Goal: Information Seeking & Learning: Find specific fact

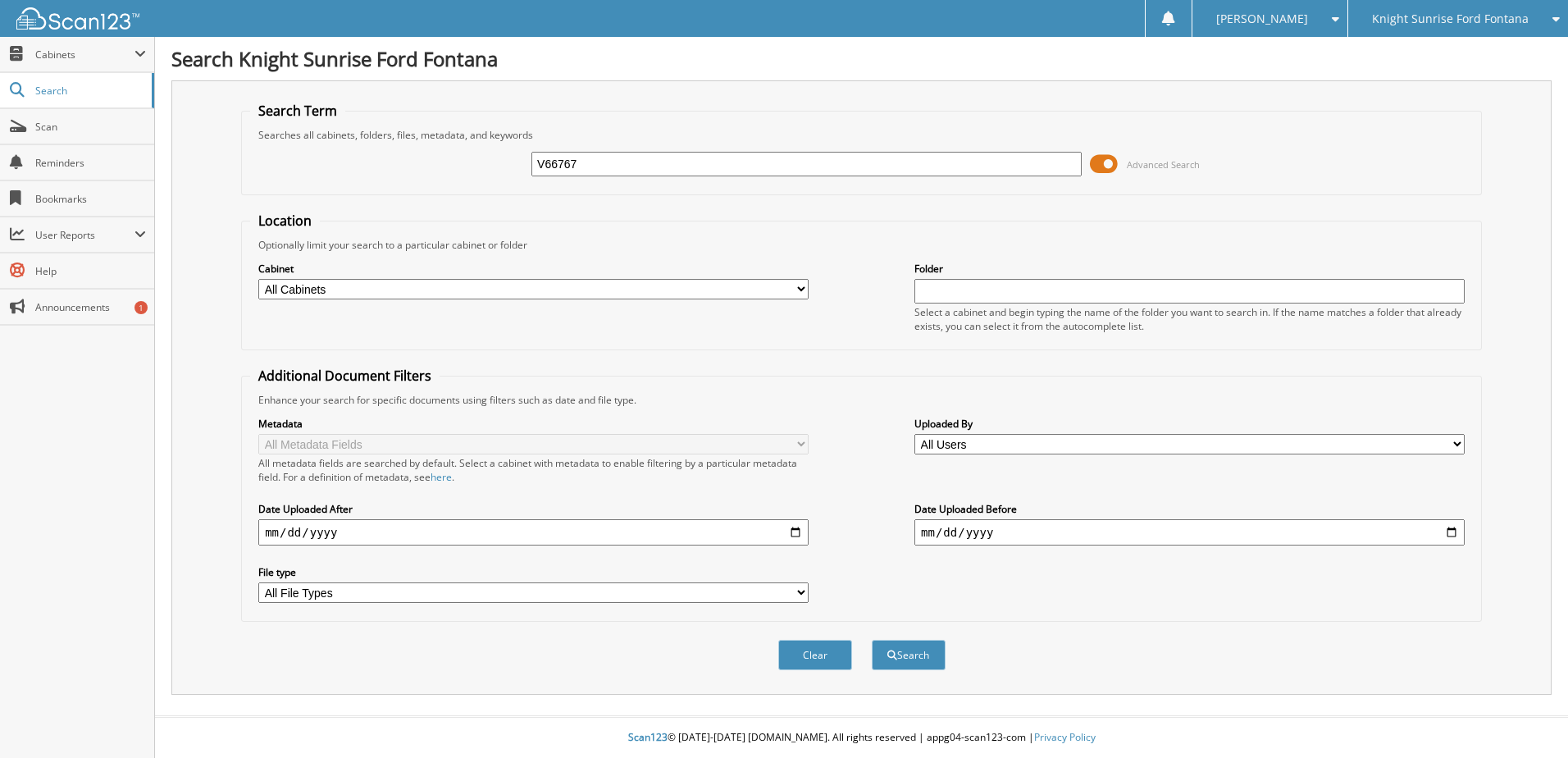
type input "V66767"
click at [872, 640] on button "Search" at bounding box center [908, 655] width 73 height 30
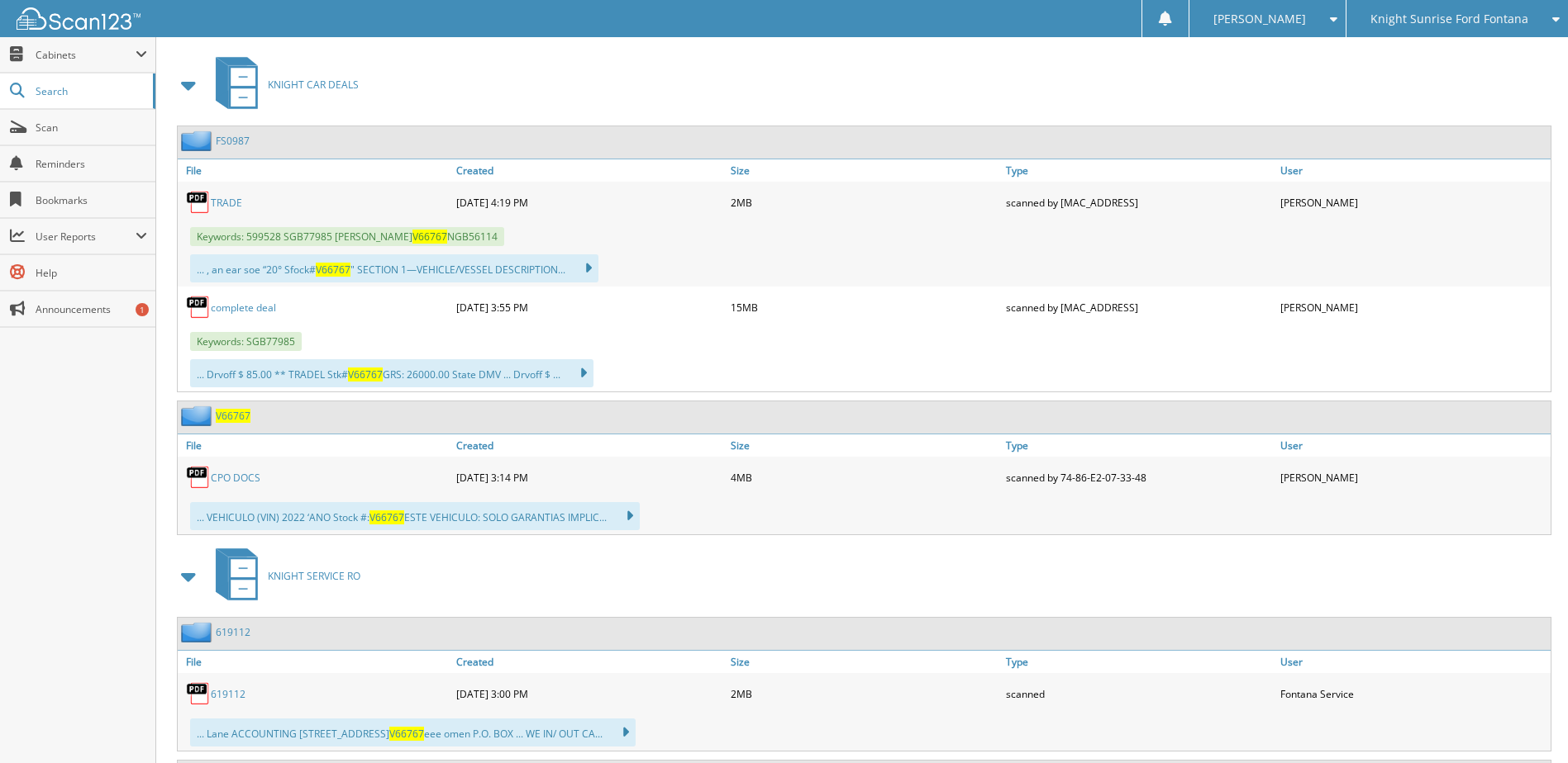
scroll to position [743, 0]
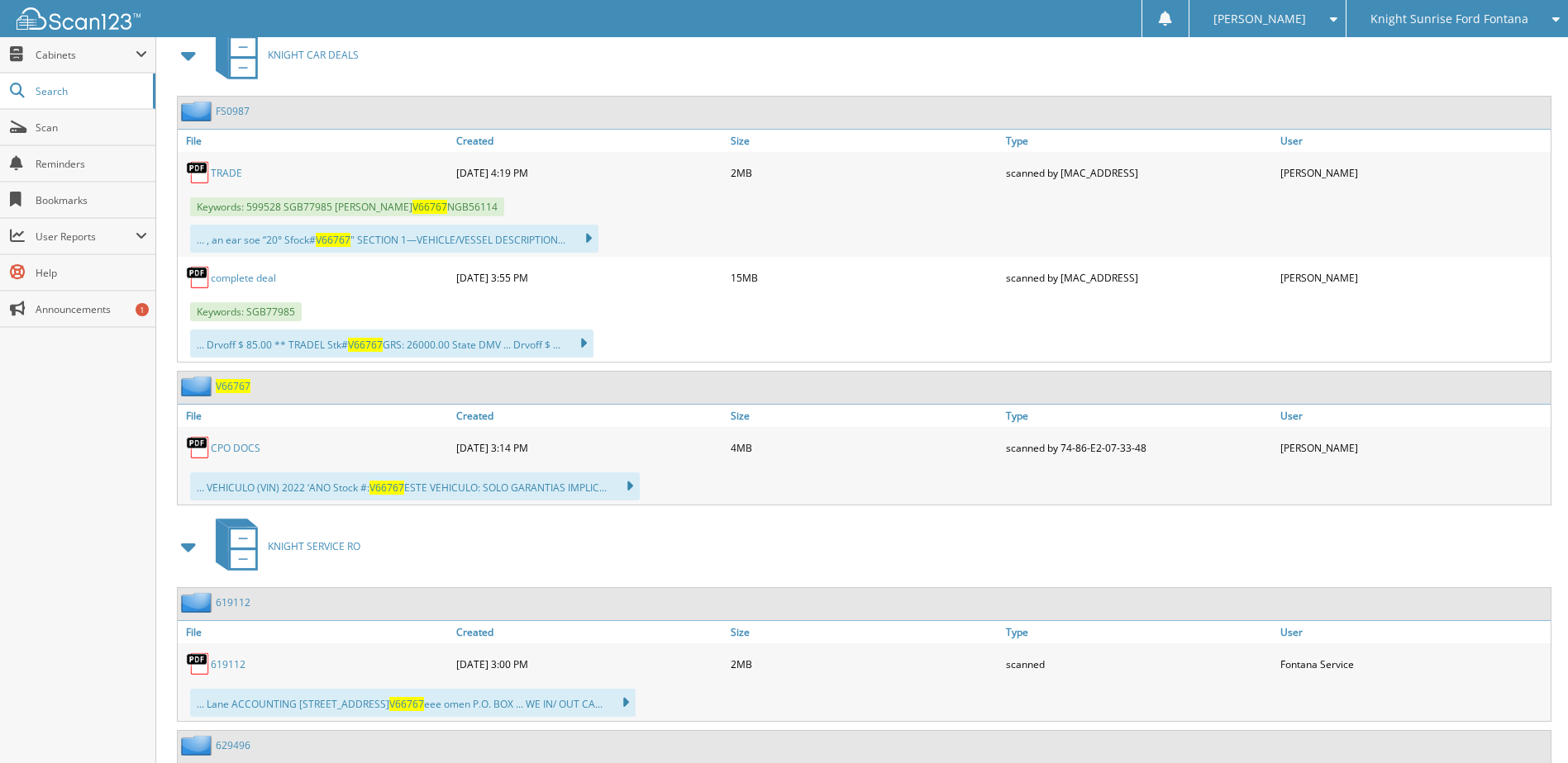
click at [237, 107] on link "FS0987" at bounding box center [233, 111] width 34 height 14
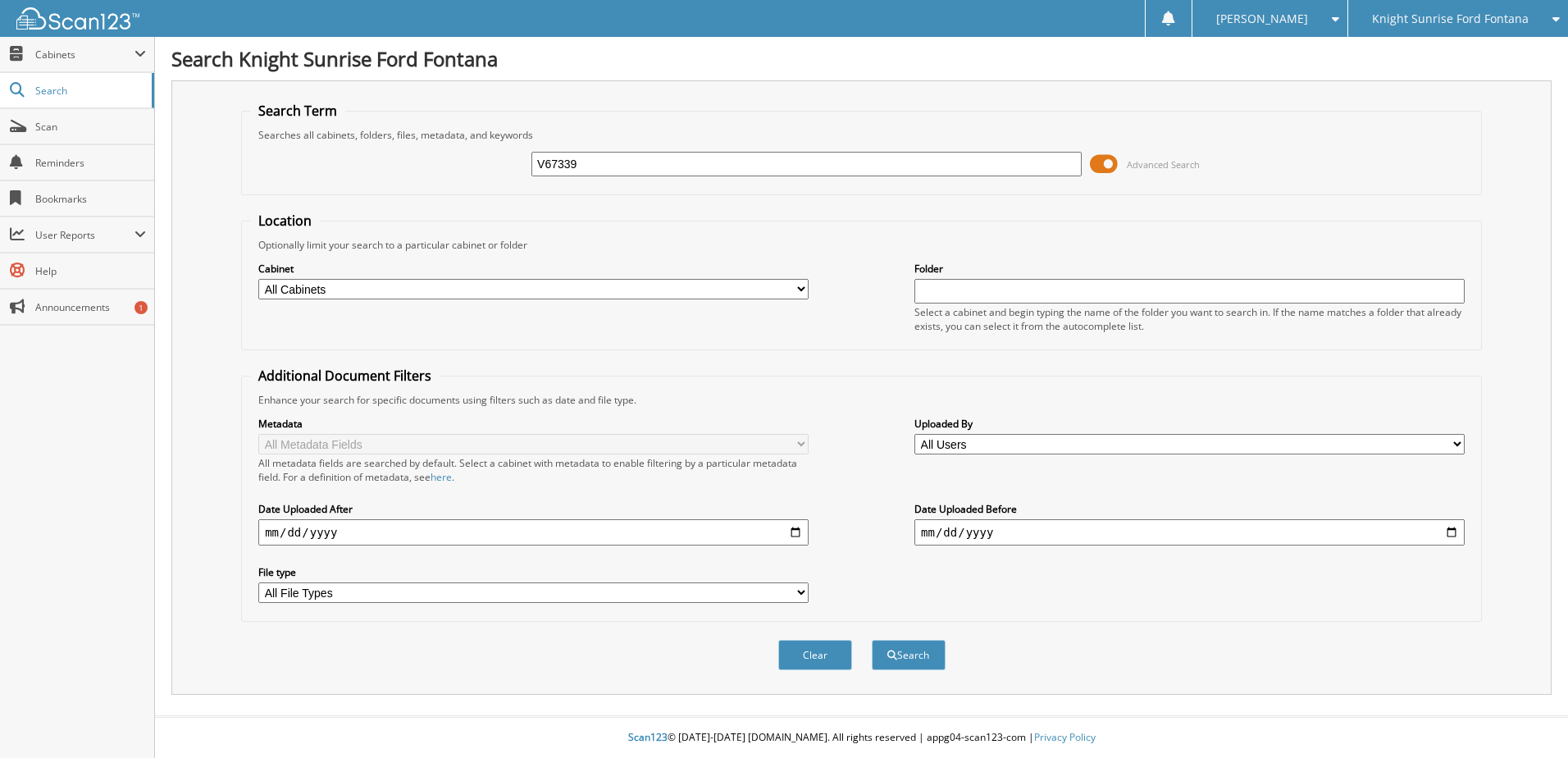
type input "V67339"
click at [872, 640] on button "Search" at bounding box center [908, 655] width 73 height 30
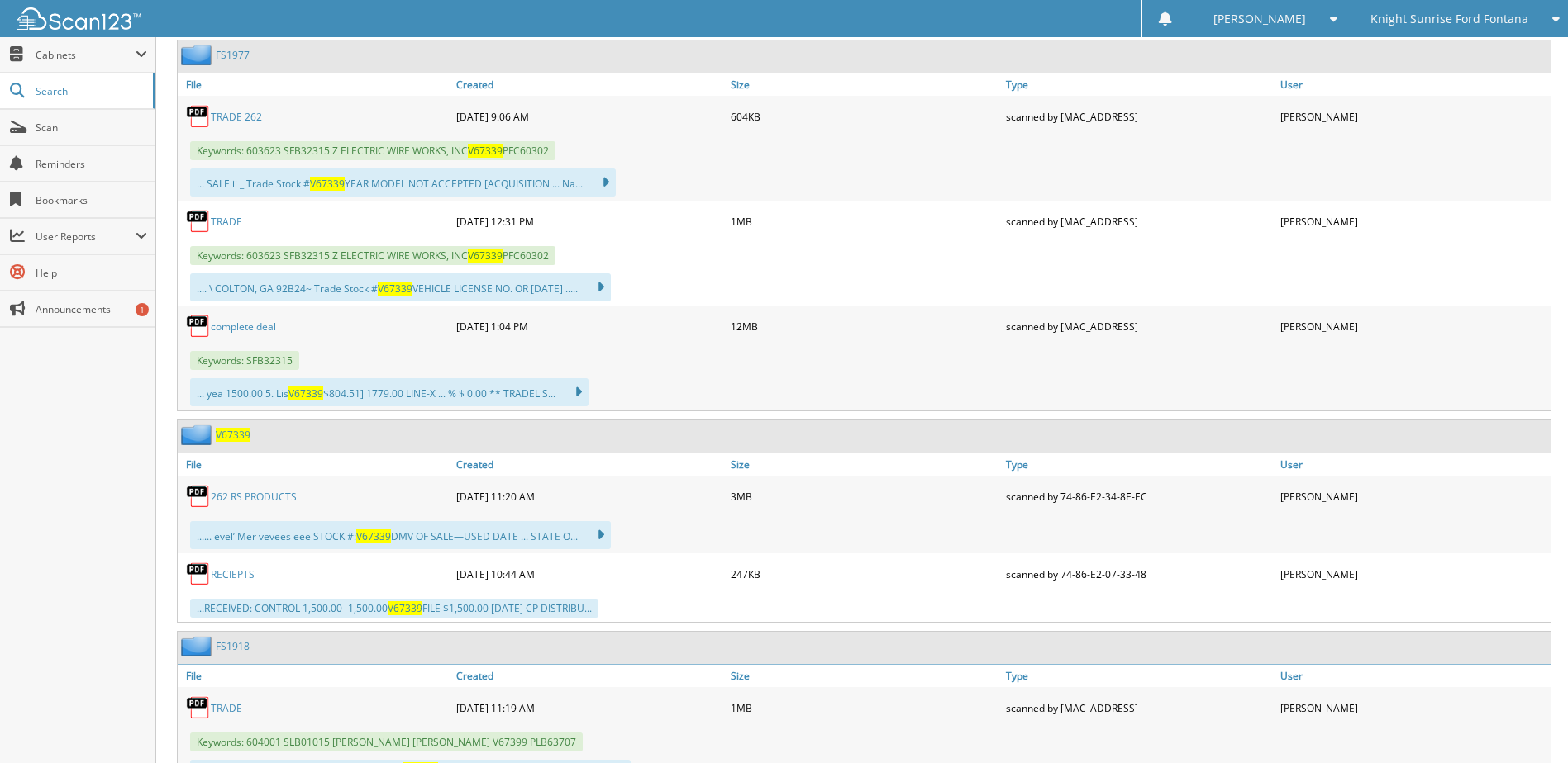
scroll to position [826, 0]
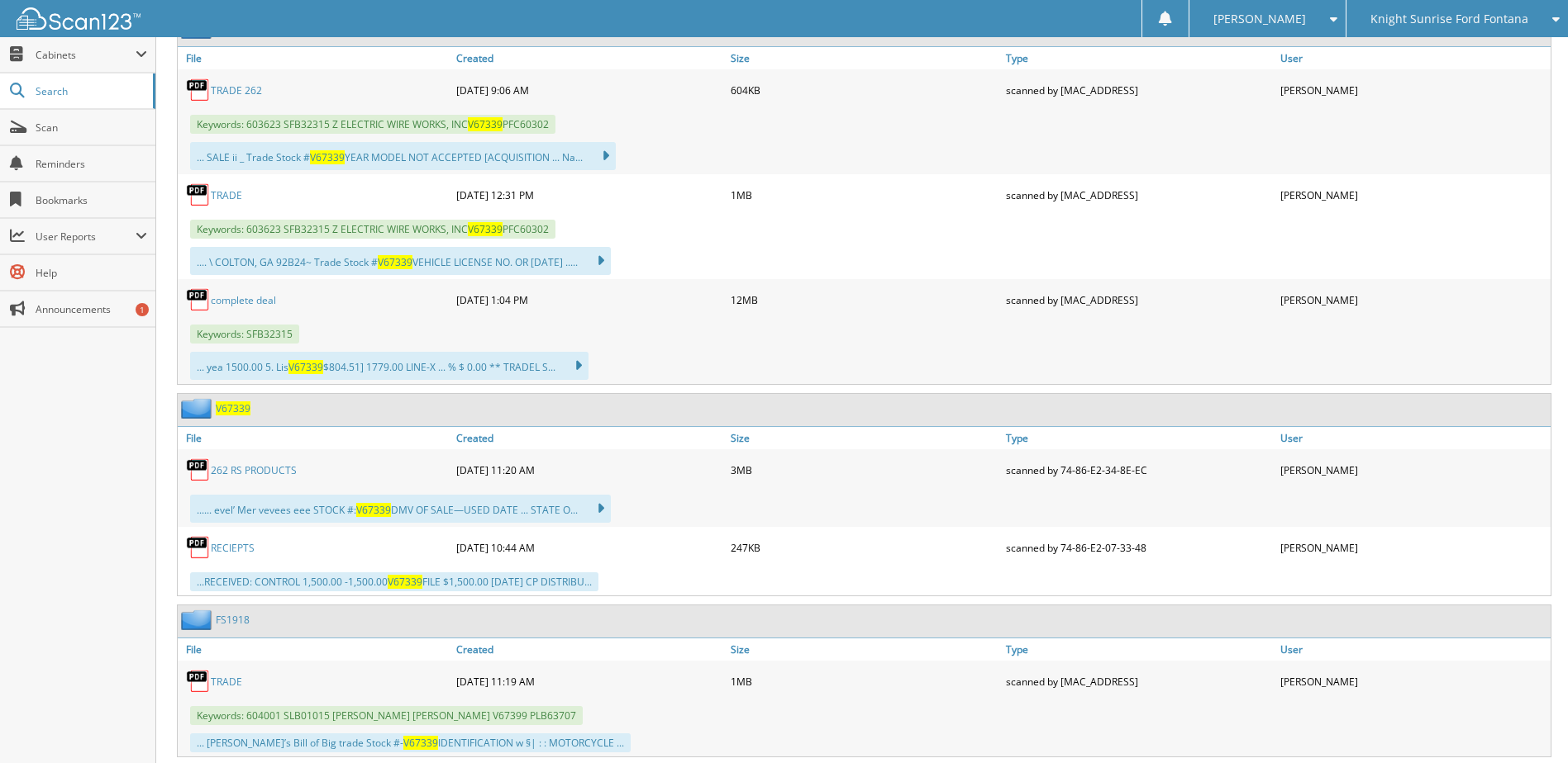
click at [227, 414] on span "V67339" at bounding box center [233, 408] width 35 height 14
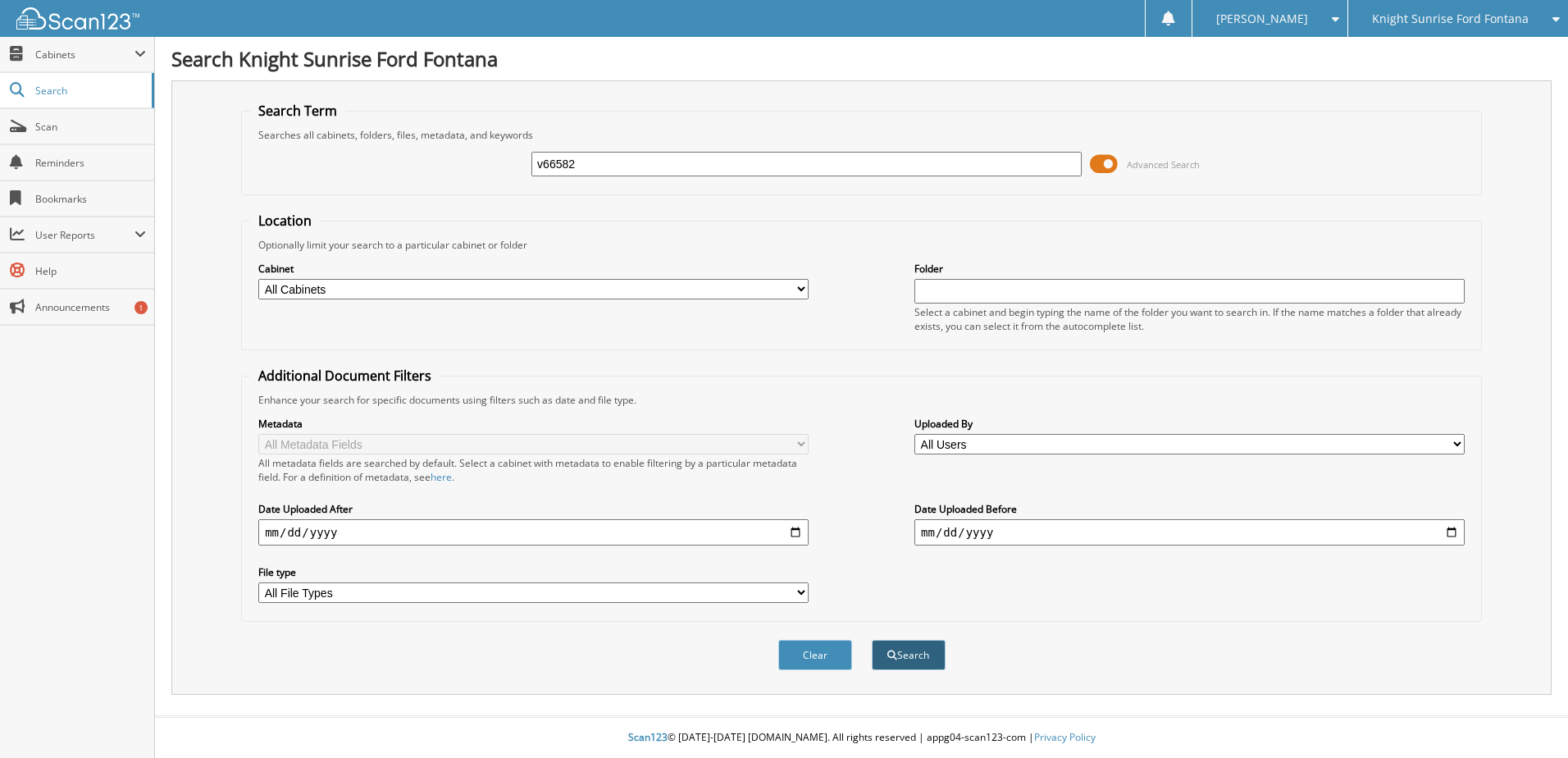
type input "v66582"
click at [920, 656] on button "Search" at bounding box center [908, 655] width 73 height 30
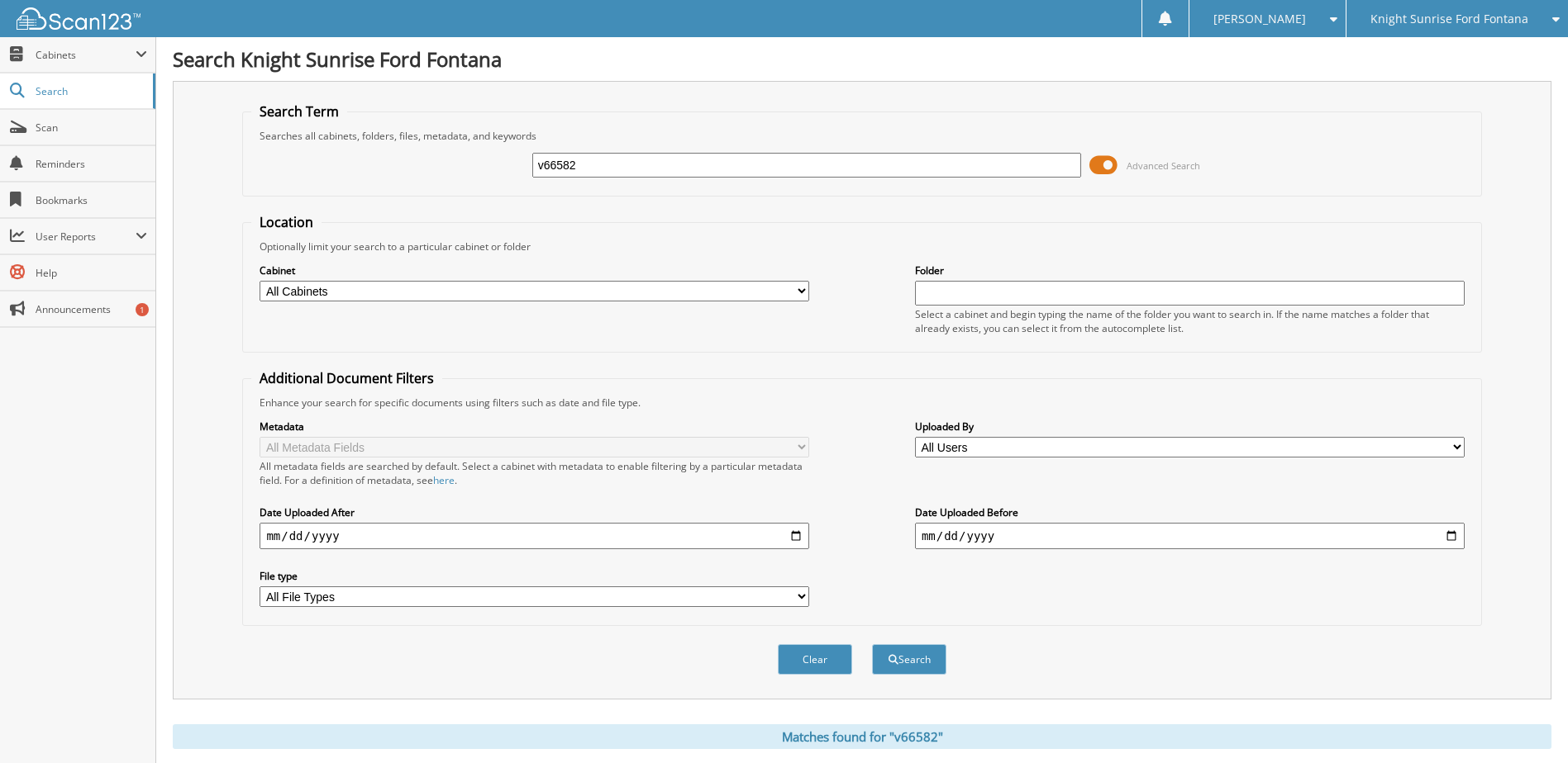
click at [592, 164] on input "v66582" at bounding box center [807, 165] width 549 height 25
type input "V66582"
click at [901, 650] on button "Search" at bounding box center [908, 659] width 74 height 31
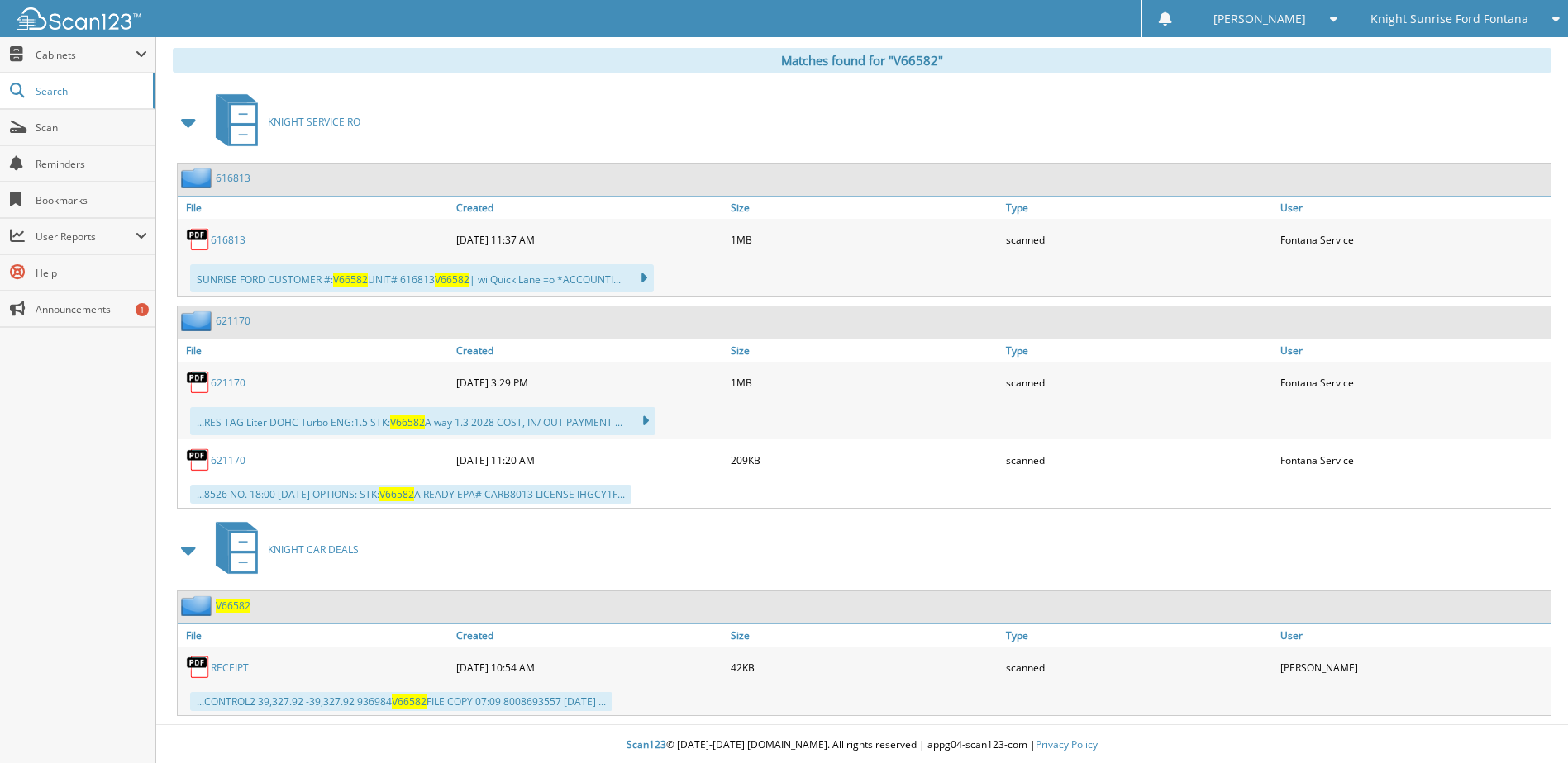
scroll to position [680, 0]
click at [227, 601] on span "V66582" at bounding box center [233, 603] width 35 height 14
